Goal: Task Accomplishment & Management: Use online tool/utility

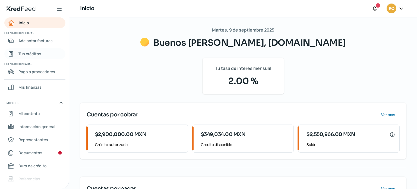
click at [32, 54] on span "Tus créditos" at bounding box center [29, 53] width 23 height 7
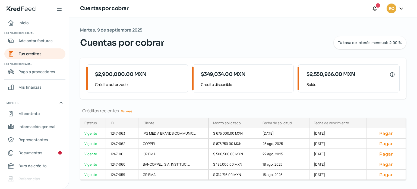
click at [129, 110] on link "Ver más" at bounding box center [126, 111] width 15 height 8
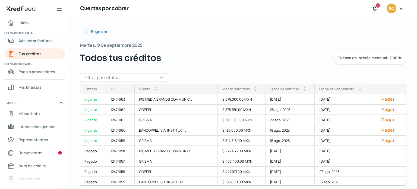
click at [24, 42] on span "Adelantar facturas" at bounding box center [35, 40] width 34 height 7
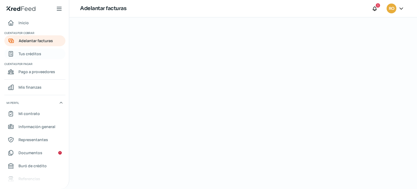
click at [31, 54] on span "Tus créditos" at bounding box center [29, 53] width 23 height 7
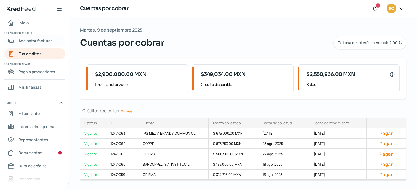
click at [35, 44] on span "Adelantar facturas" at bounding box center [35, 40] width 34 height 7
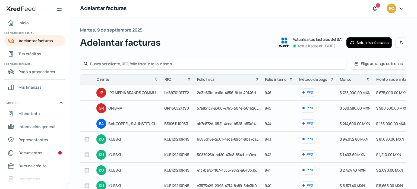
click at [362, 42] on button "Actualizar facturas" at bounding box center [370, 42] width 46 height 11
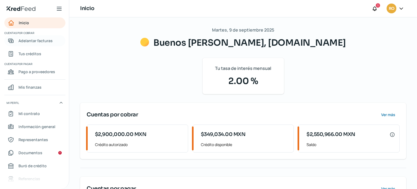
click at [36, 39] on span "Adelantar facturas" at bounding box center [35, 40] width 34 height 7
